Goal: Information Seeking & Learning: Find specific fact

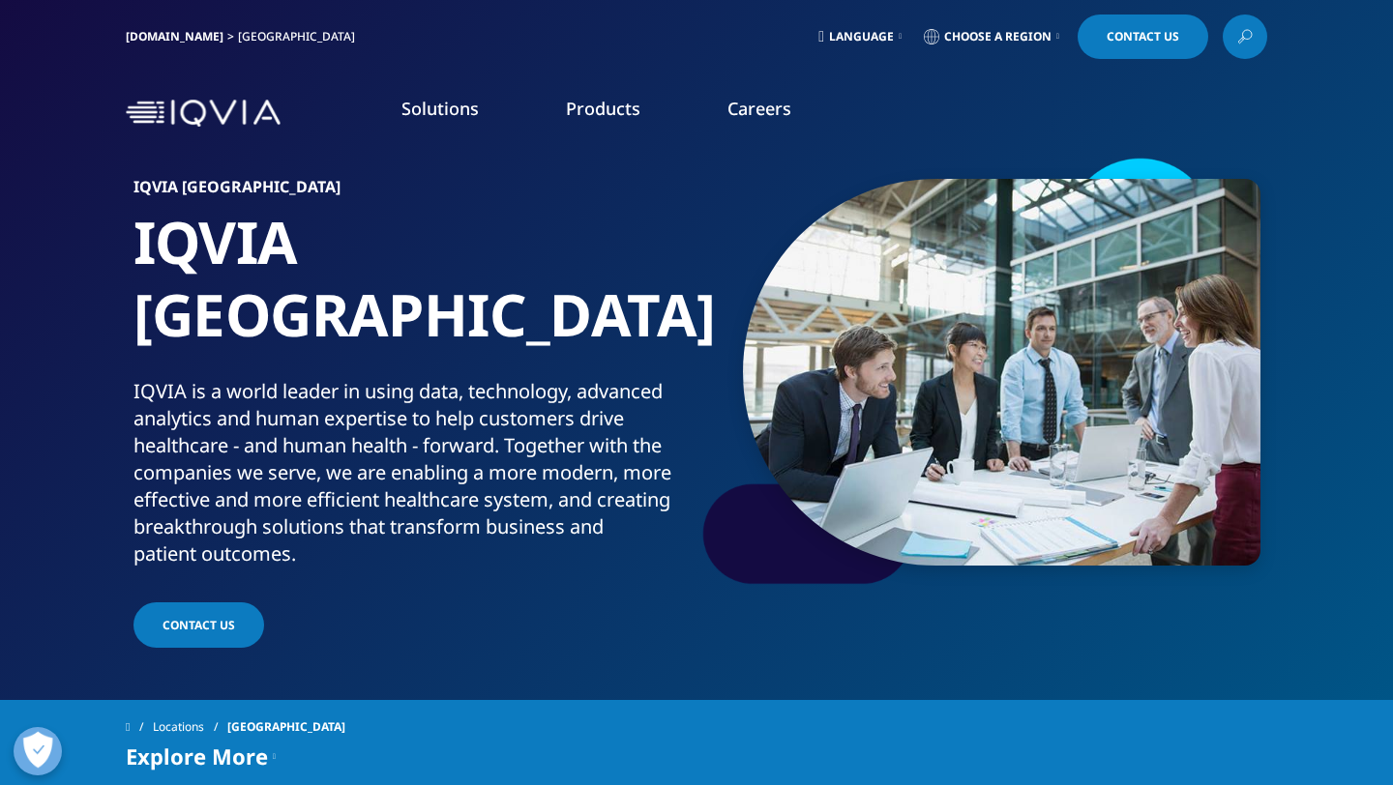
click at [771, 505] on link "Pharmacy consult" at bounding box center [857, 503] width 324 height 21
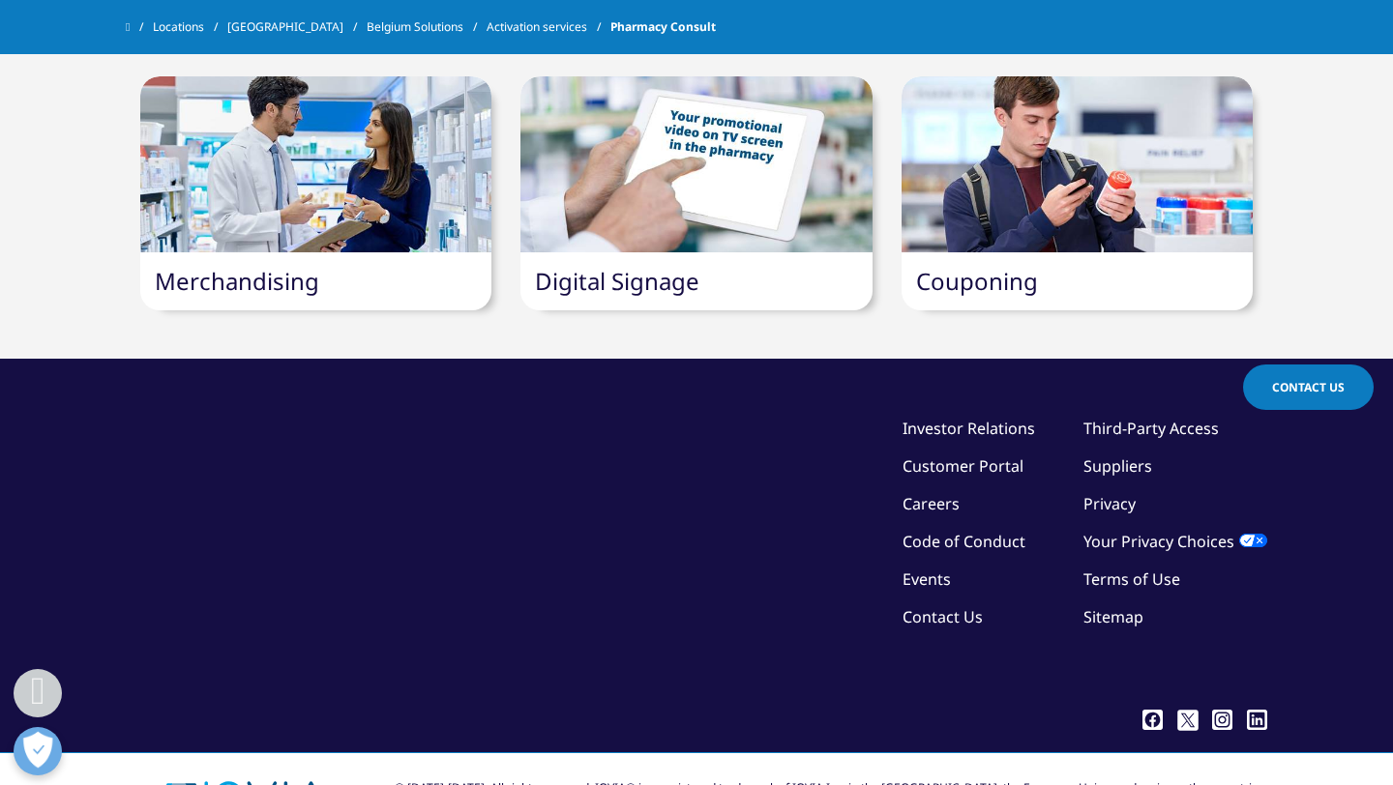
scroll to position [1606, 0]
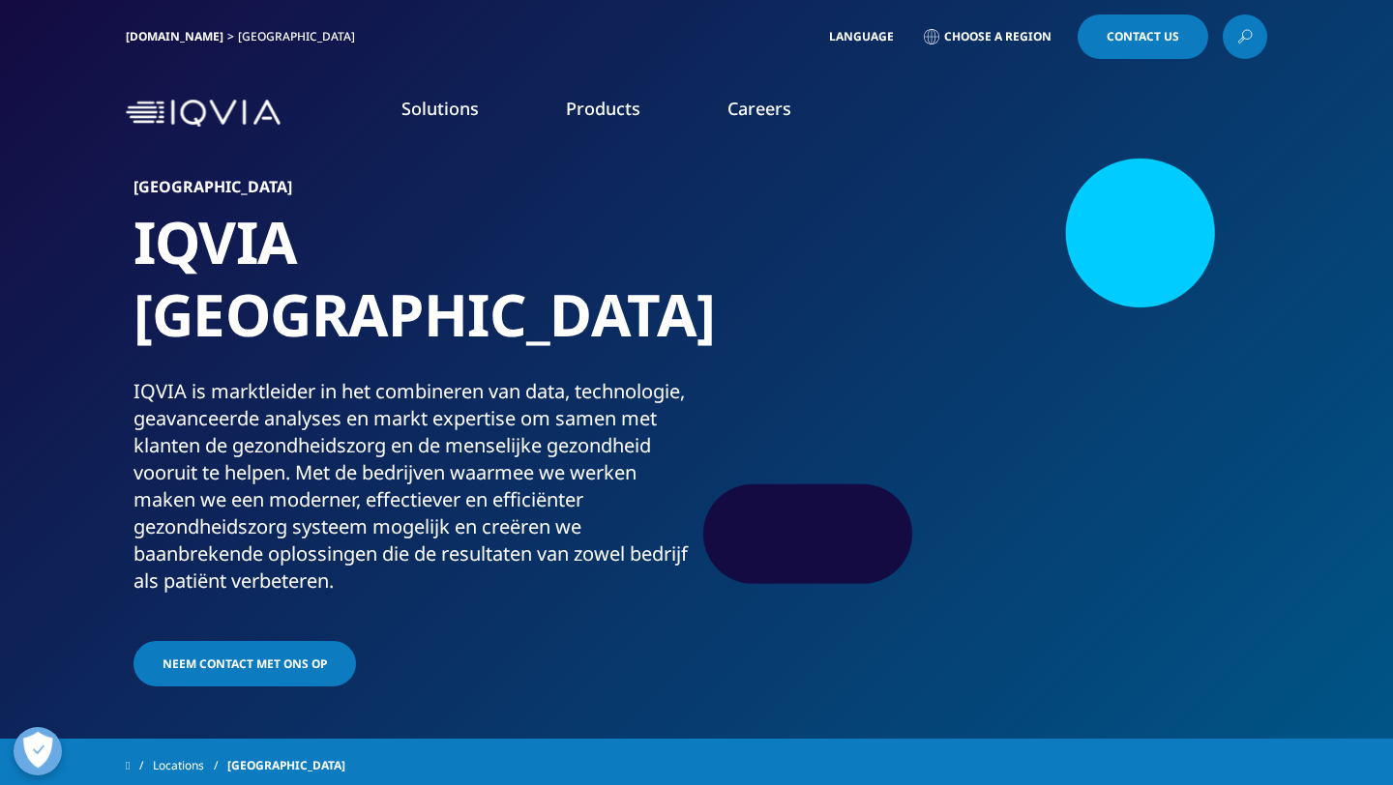
click at [566, 117] on link "Products" at bounding box center [603, 108] width 74 height 23
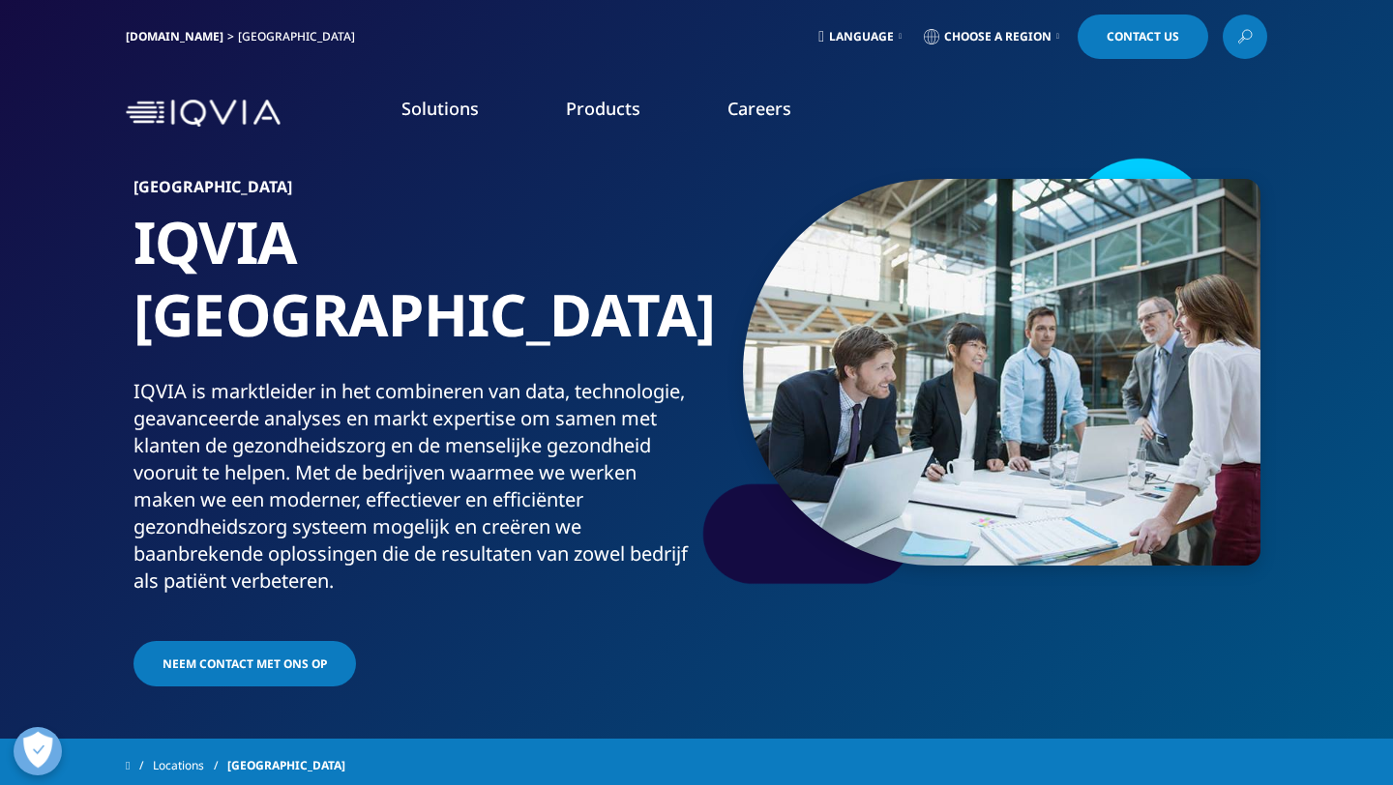
click at [1241, 40] on icon at bounding box center [1244, 36] width 15 height 25
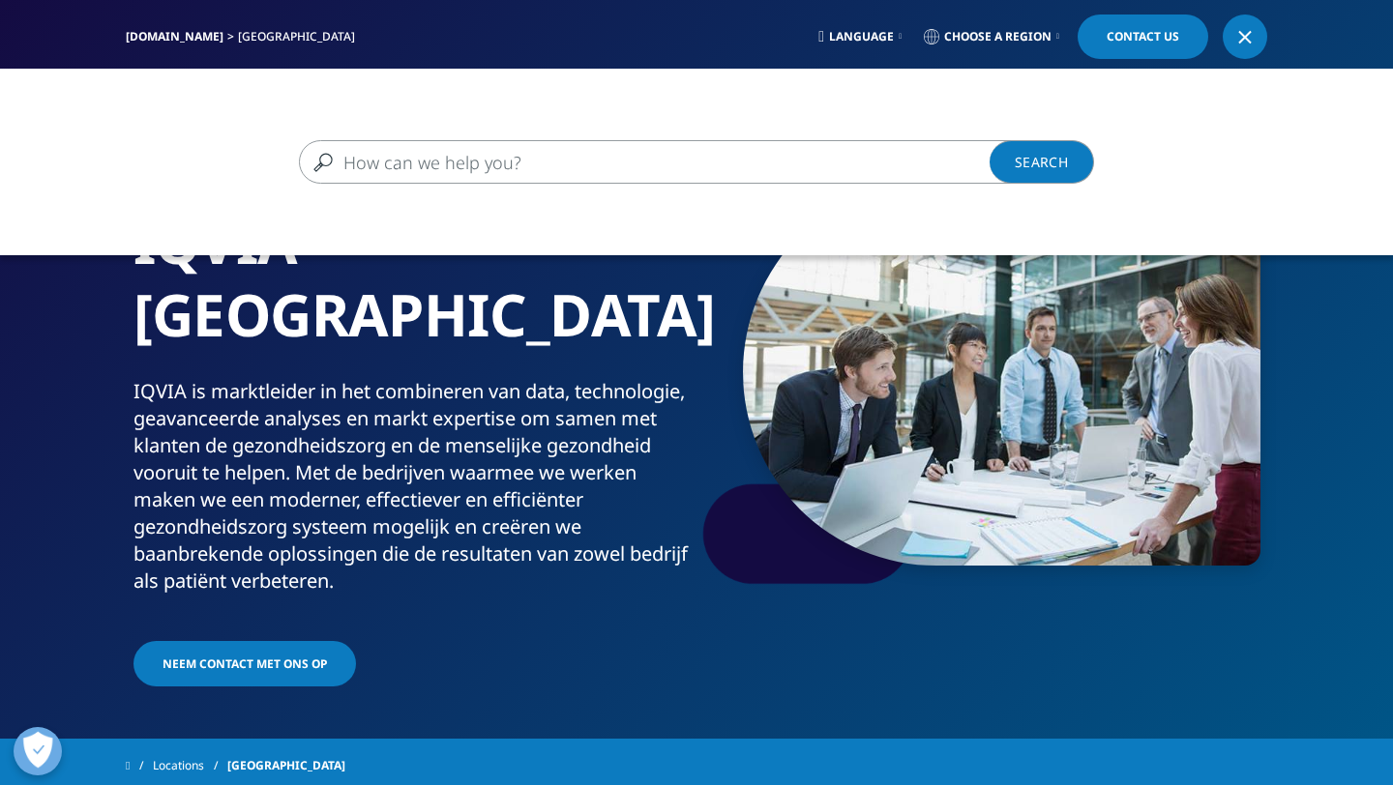
click at [637, 156] on input "Zoeken" at bounding box center [668, 162] width 739 height 44
type input "vetplus"
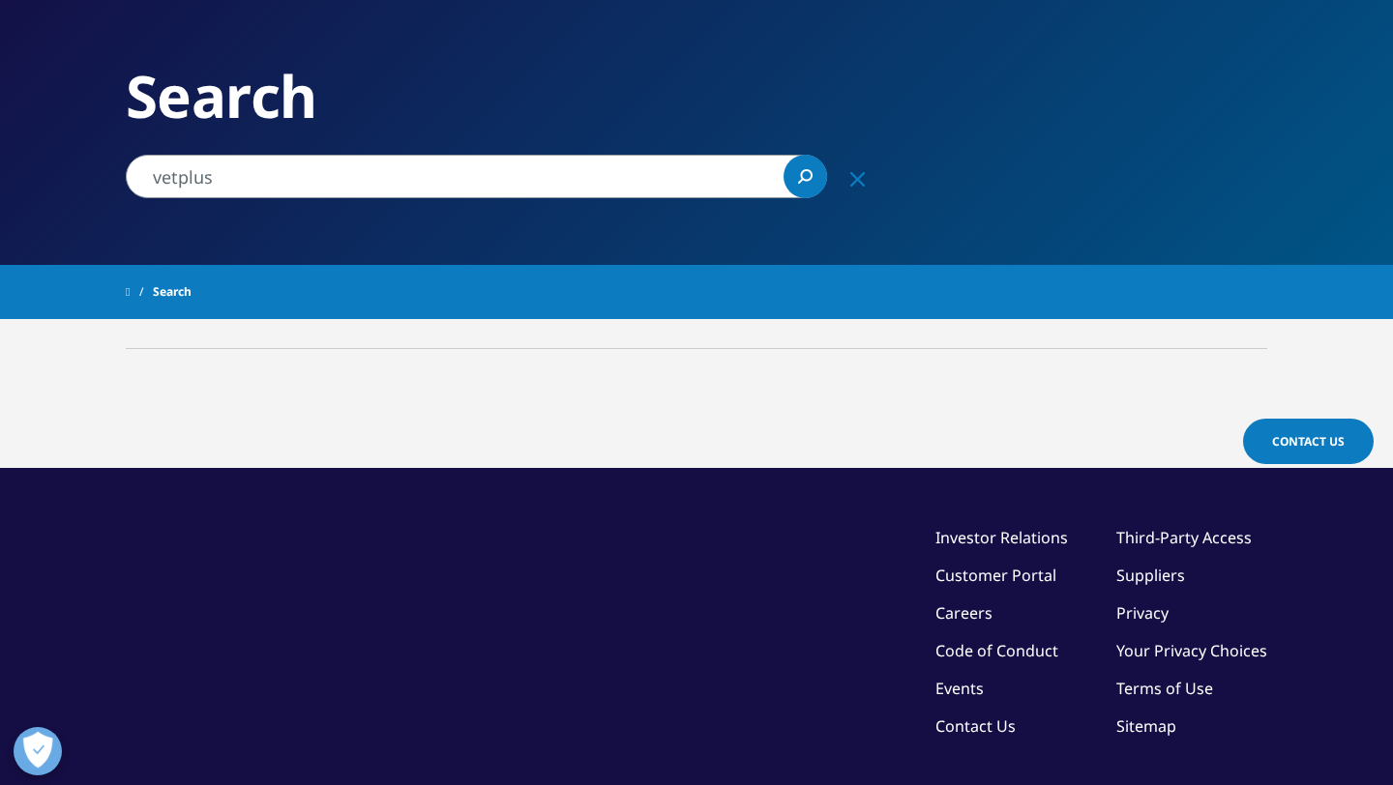
scroll to position [128, 0]
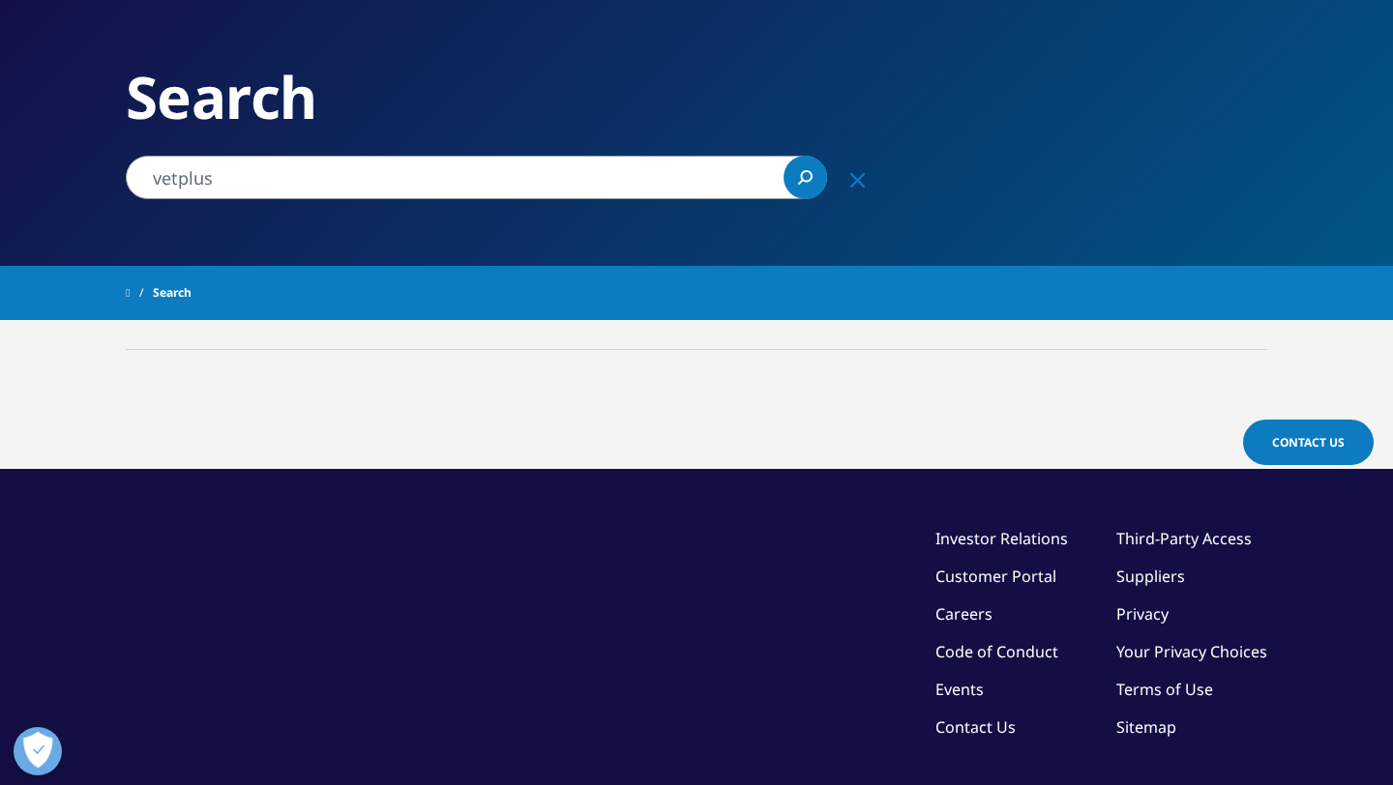
click at [264, 170] on input "vetplus" at bounding box center [476, 178] width 701 height 44
drag, startPoint x: 264, startPoint y: 170, endPoint x: 118, endPoint y: 162, distance: 146.3
click at [118, 162] on div "vetplus vetplus Clear Search Loading" at bounding box center [503, 178] width 774 height 44
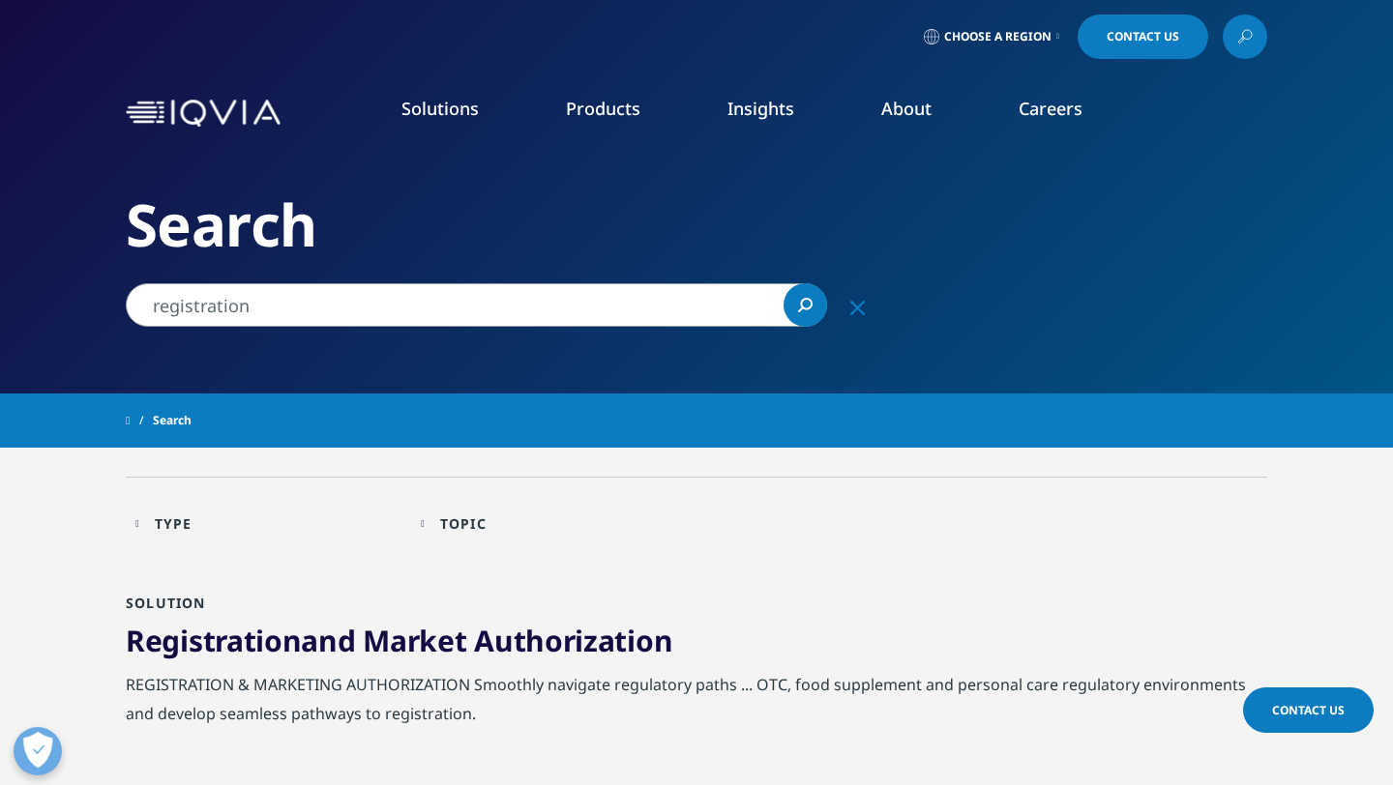
type input "vetplus"
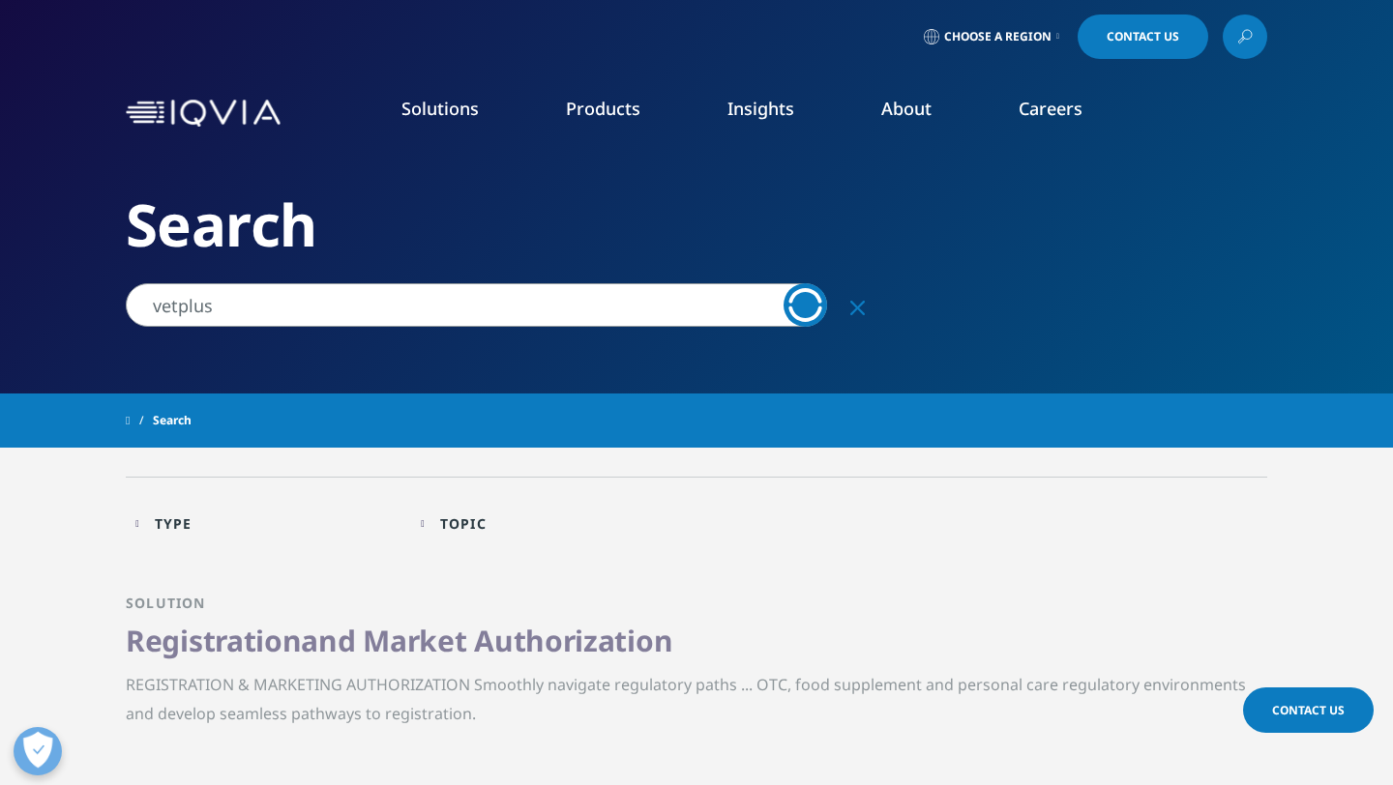
scroll to position [128, 0]
